Goal: Transaction & Acquisition: Purchase product/service

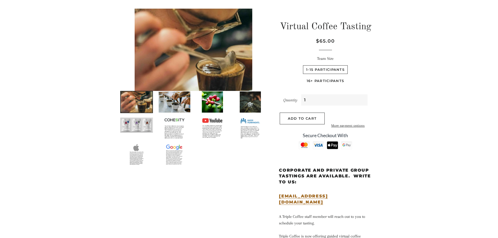
scroll to position [52, 0]
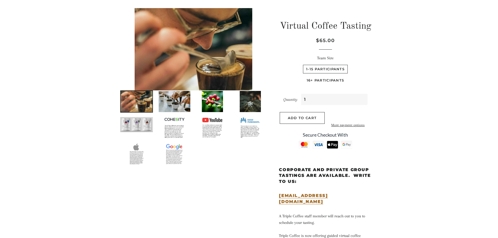
click at [147, 126] on img at bounding box center [137, 124] width 34 height 16
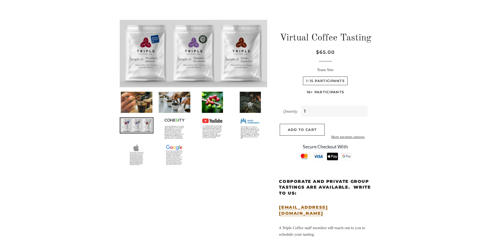
scroll to position [0, 0]
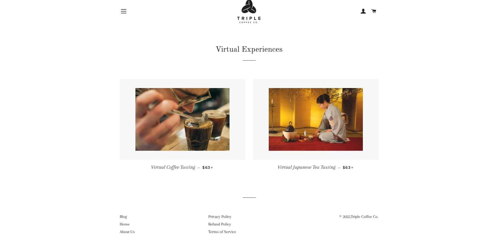
scroll to position [25, 0]
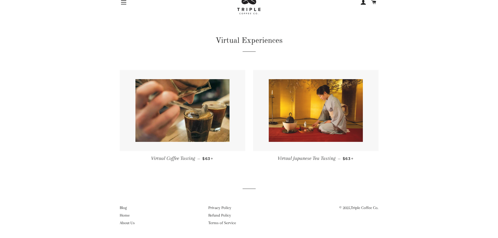
click at [281, 102] on img at bounding box center [315, 110] width 94 height 63
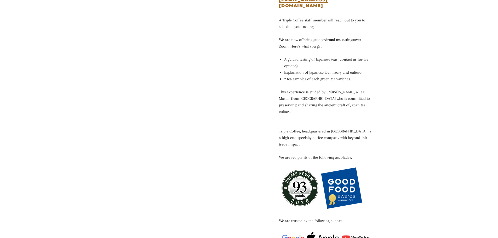
scroll to position [209, 0]
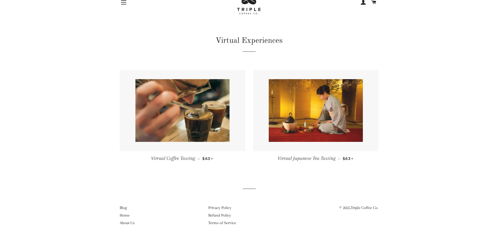
scroll to position [25, 0]
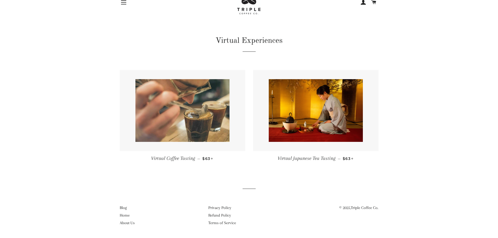
click at [206, 130] on img at bounding box center [182, 110] width 94 height 63
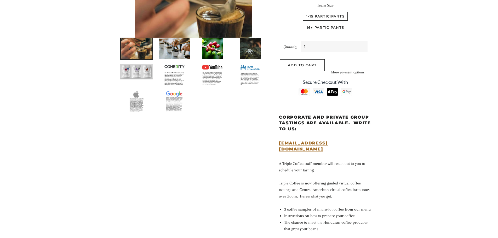
scroll to position [104, 0]
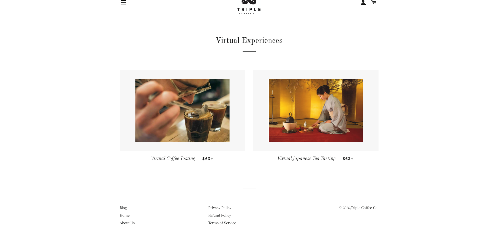
click at [334, 133] on img at bounding box center [315, 110] width 94 height 63
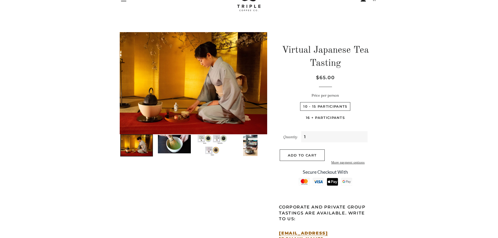
scroll to position [26, 0]
